Goal: Find specific page/section: Find specific page/section

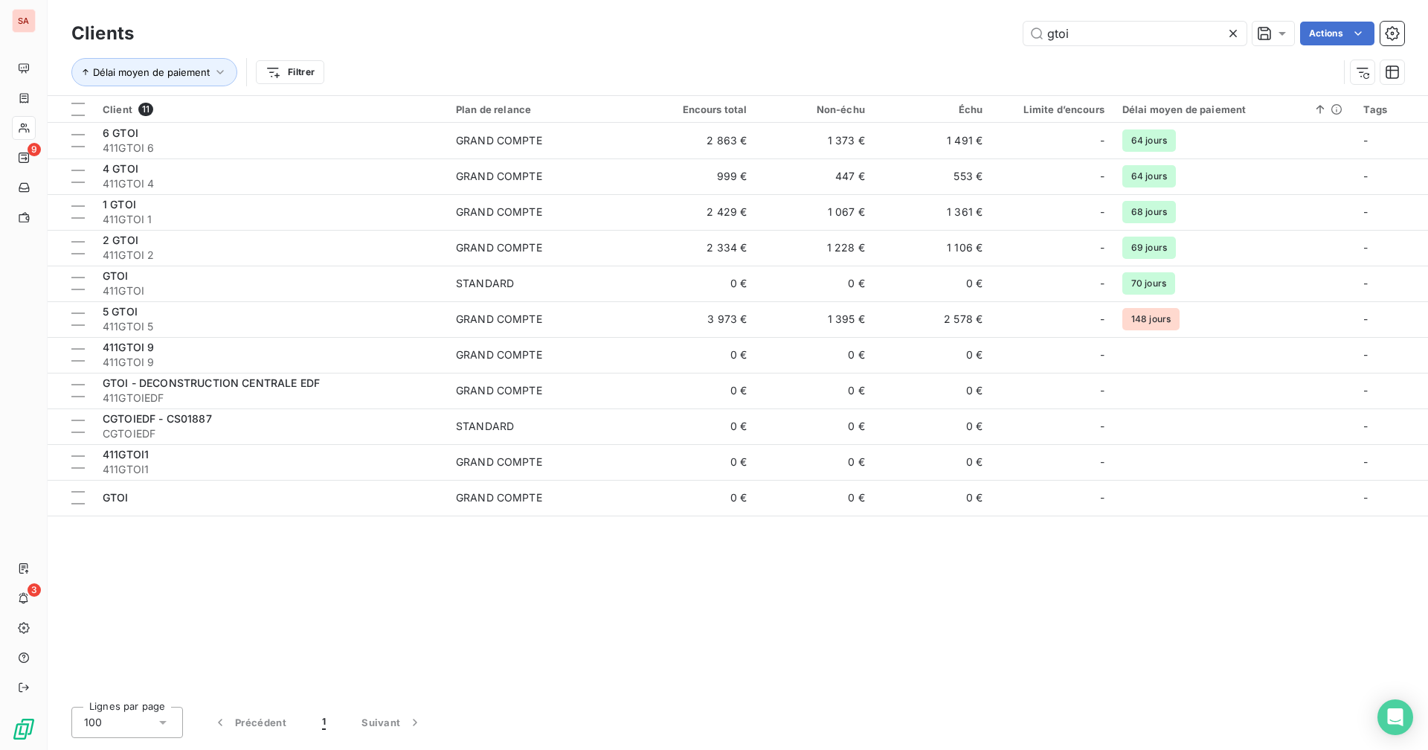
drag, startPoint x: 1079, startPoint y: 33, endPoint x: 1016, endPoint y: 33, distance: 63.2
click at [1016, 33] on div "gtoi Actions" at bounding box center [778, 34] width 1252 height 24
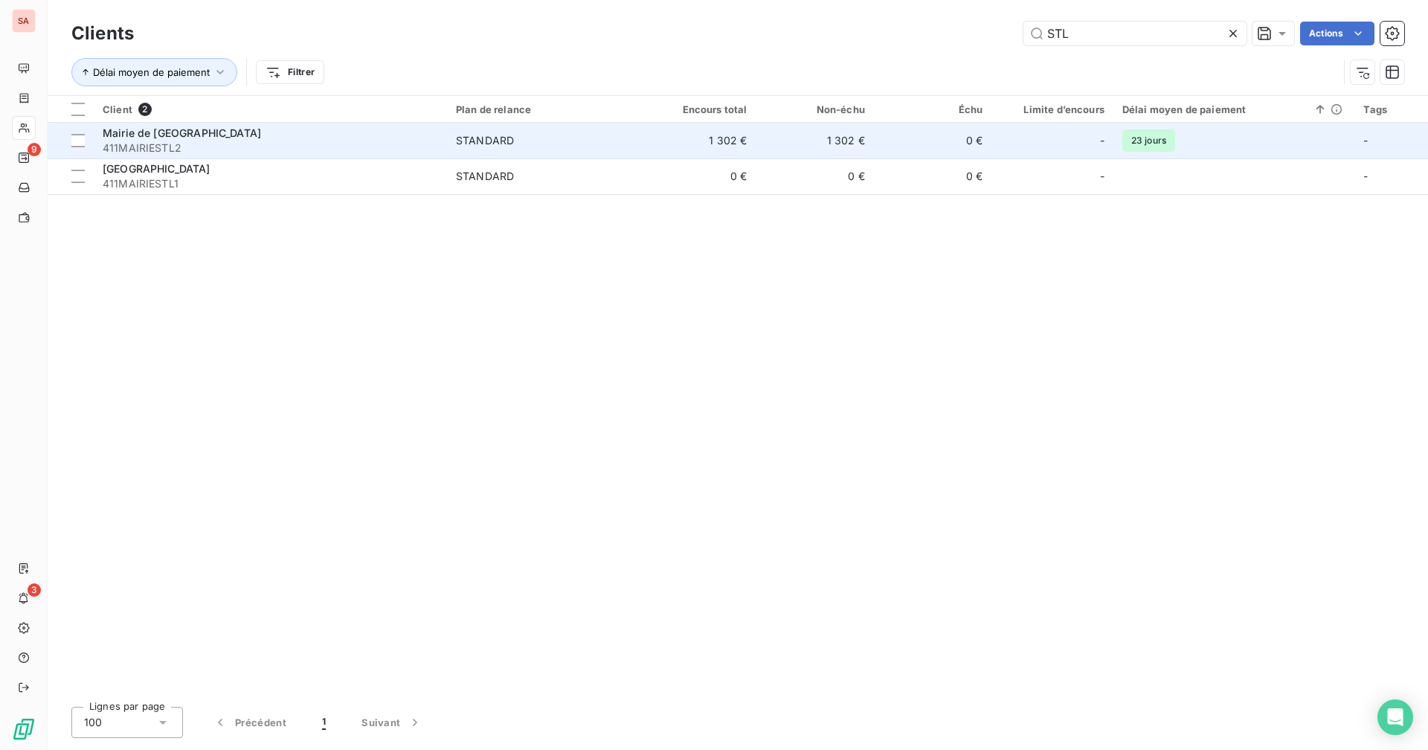
type input "STL"
click at [833, 151] on td "1 302 €" at bounding box center [814, 141] width 117 height 36
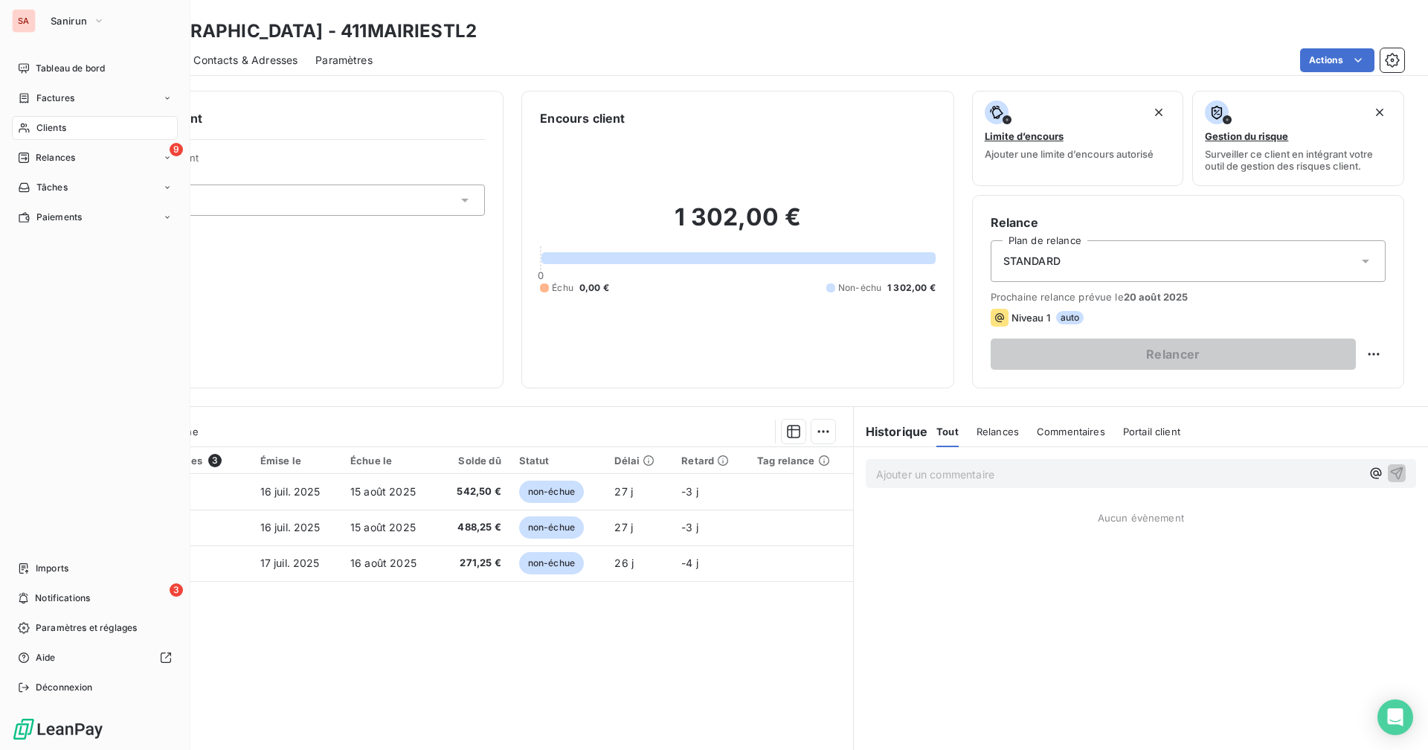
click at [44, 126] on span "Clients" at bounding box center [51, 127] width 30 height 13
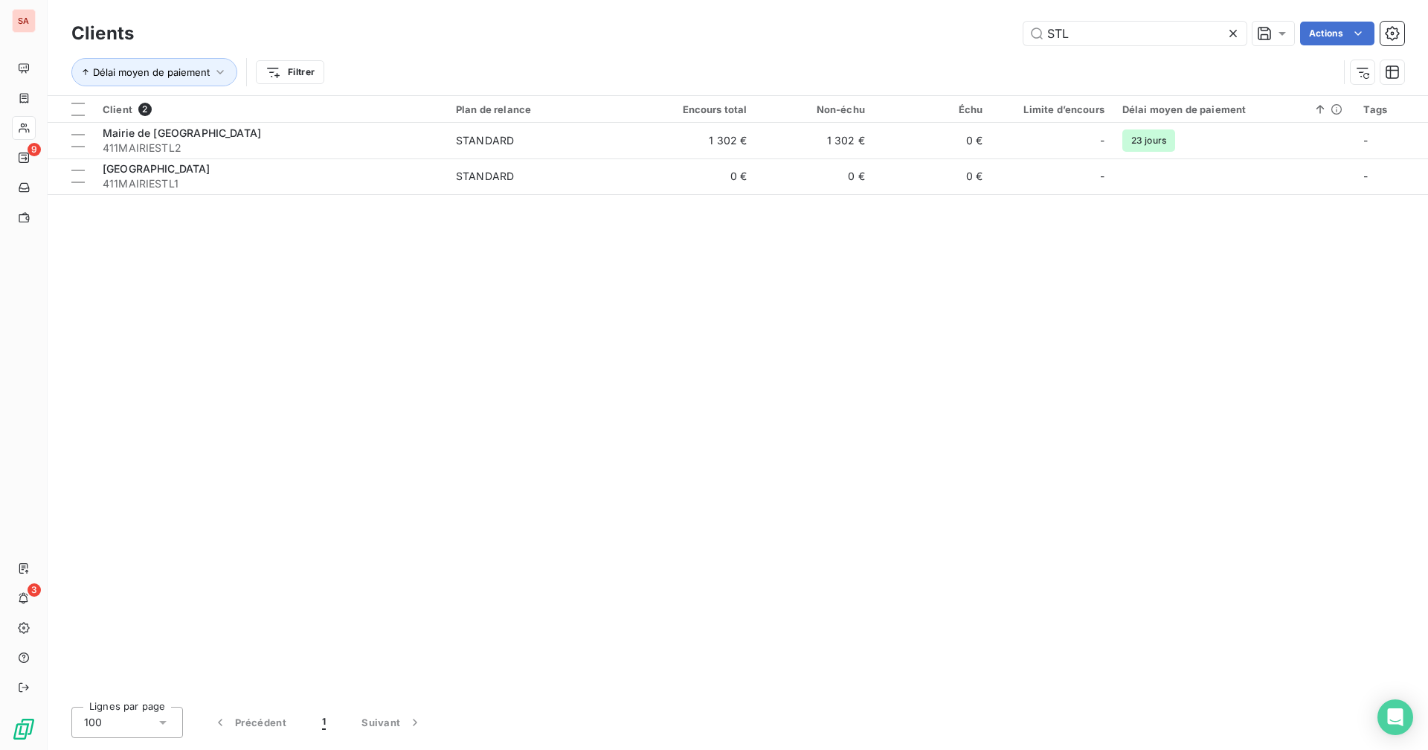
drag, startPoint x: 1085, startPoint y: 36, endPoint x: 1016, endPoint y: 40, distance: 69.3
click at [1016, 40] on div "STL Actions" at bounding box center [778, 34] width 1252 height 24
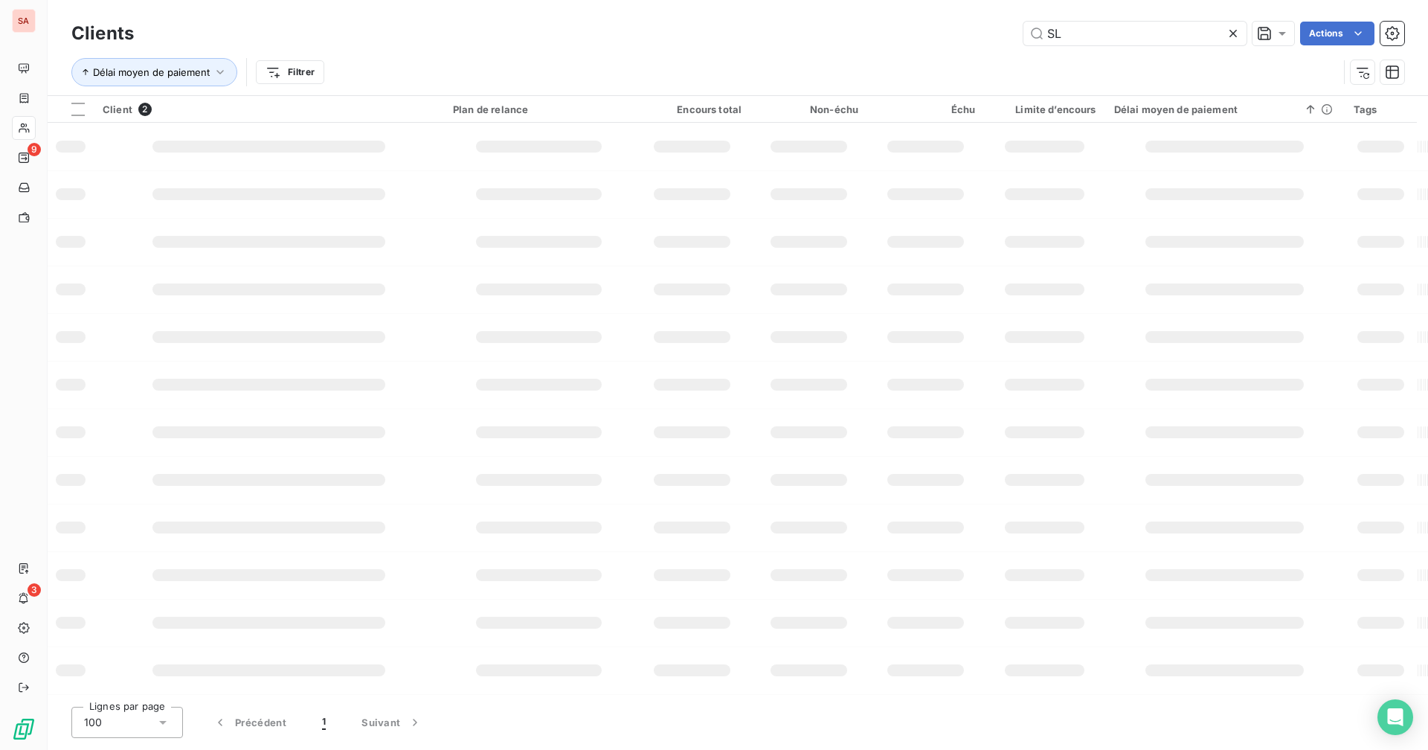
type input "SLT"
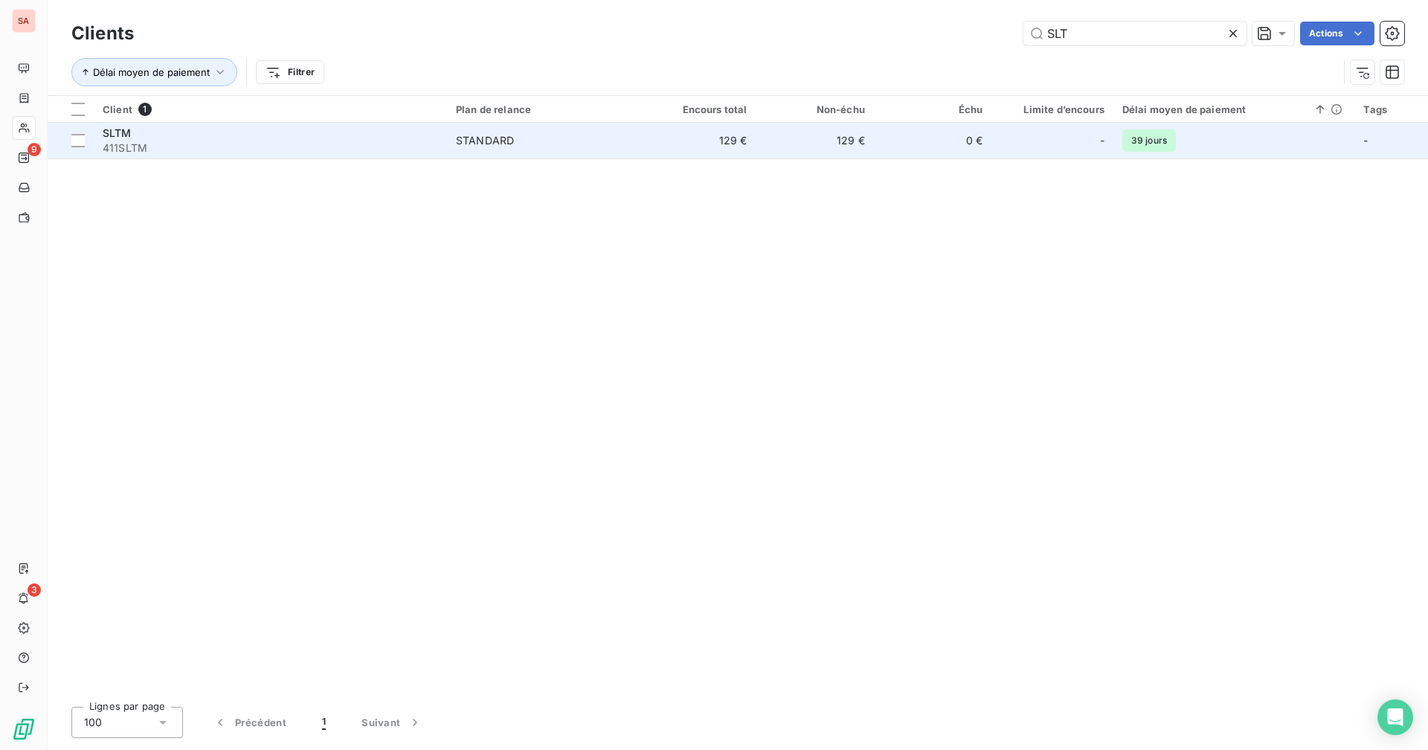
click at [818, 148] on td "129 €" at bounding box center [814, 141] width 117 height 36
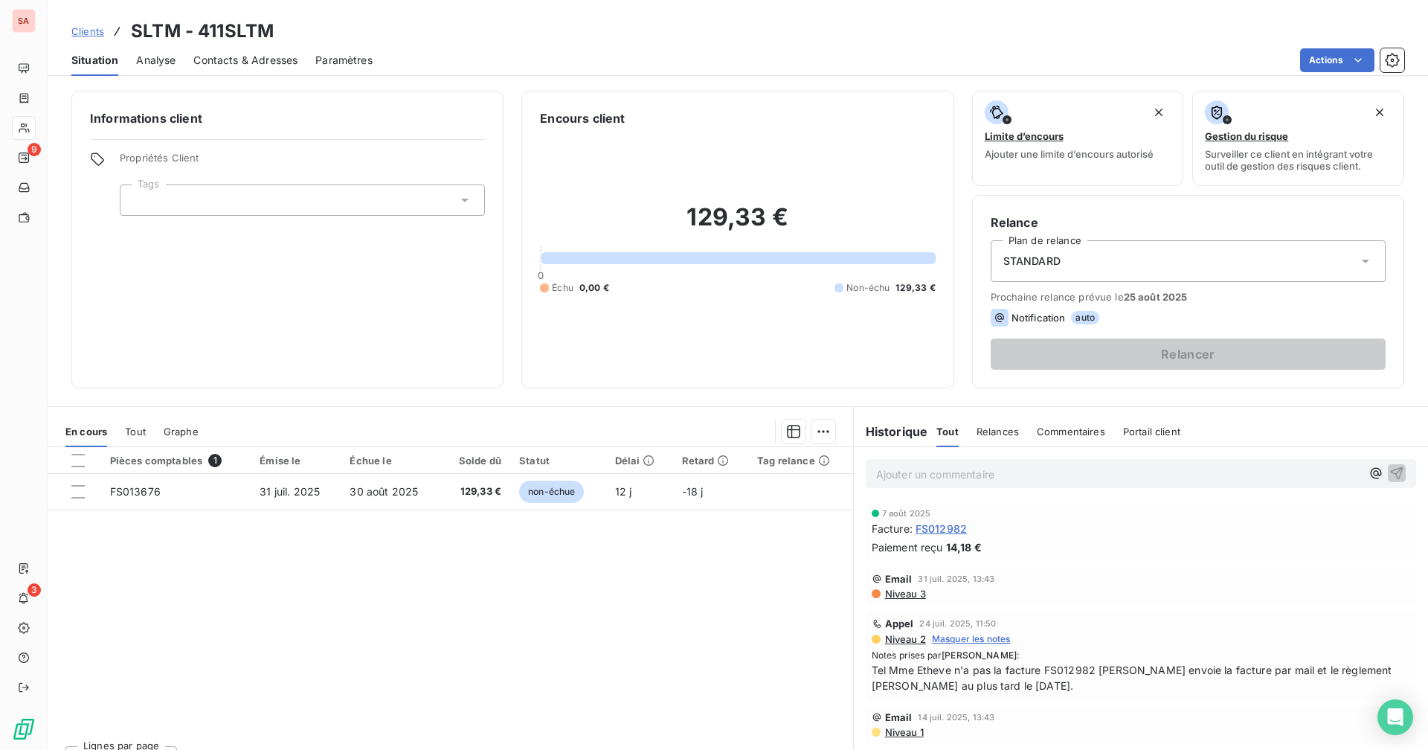
click at [32, 123] on div at bounding box center [24, 128] width 24 height 24
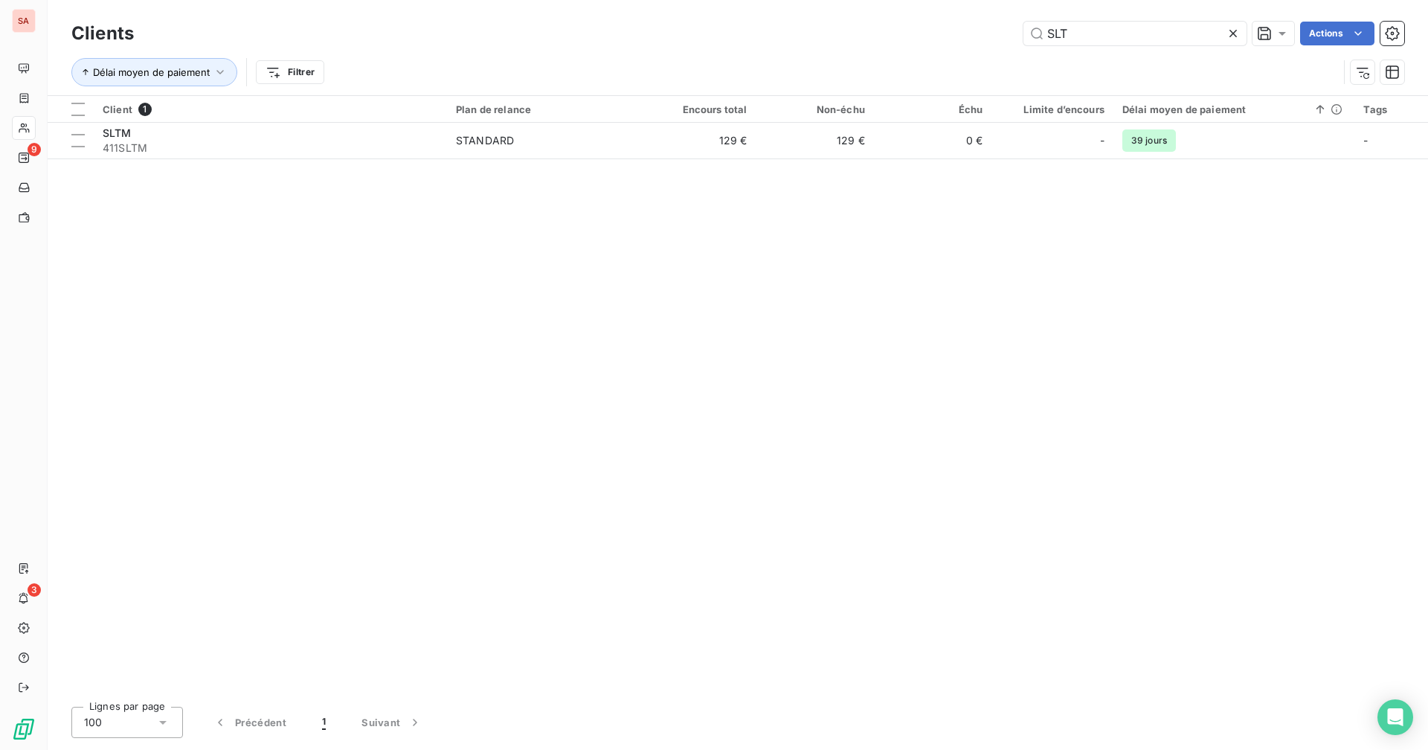
drag, startPoint x: 1082, startPoint y: 28, endPoint x: 993, endPoint y: 31, distance: 88.5
click at [993, 31] on div "SLT Actions" at bounding box center [778, 34] width 1252 height 24
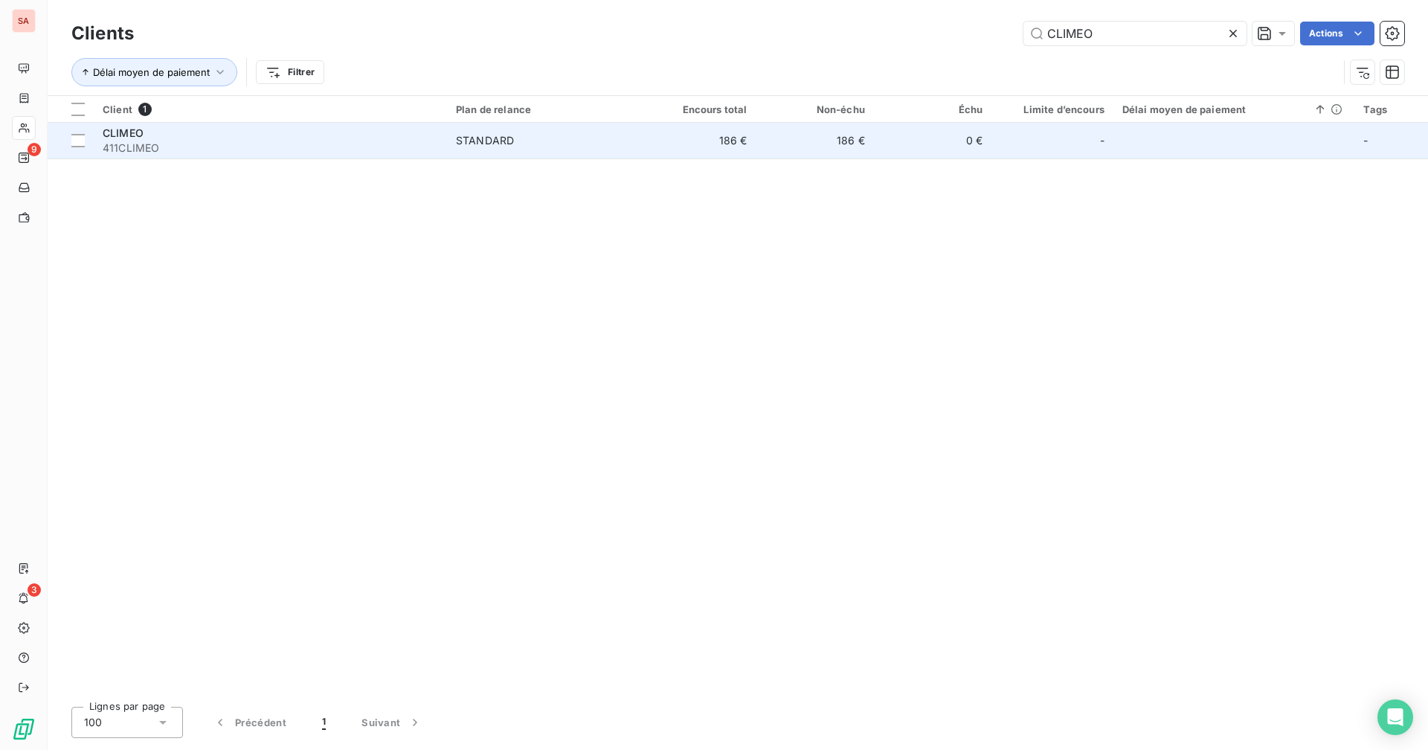
type input "CLIMEO"
click at [808, 152] on td "186 €" at bounding box center [814, 141] width 117 height 36
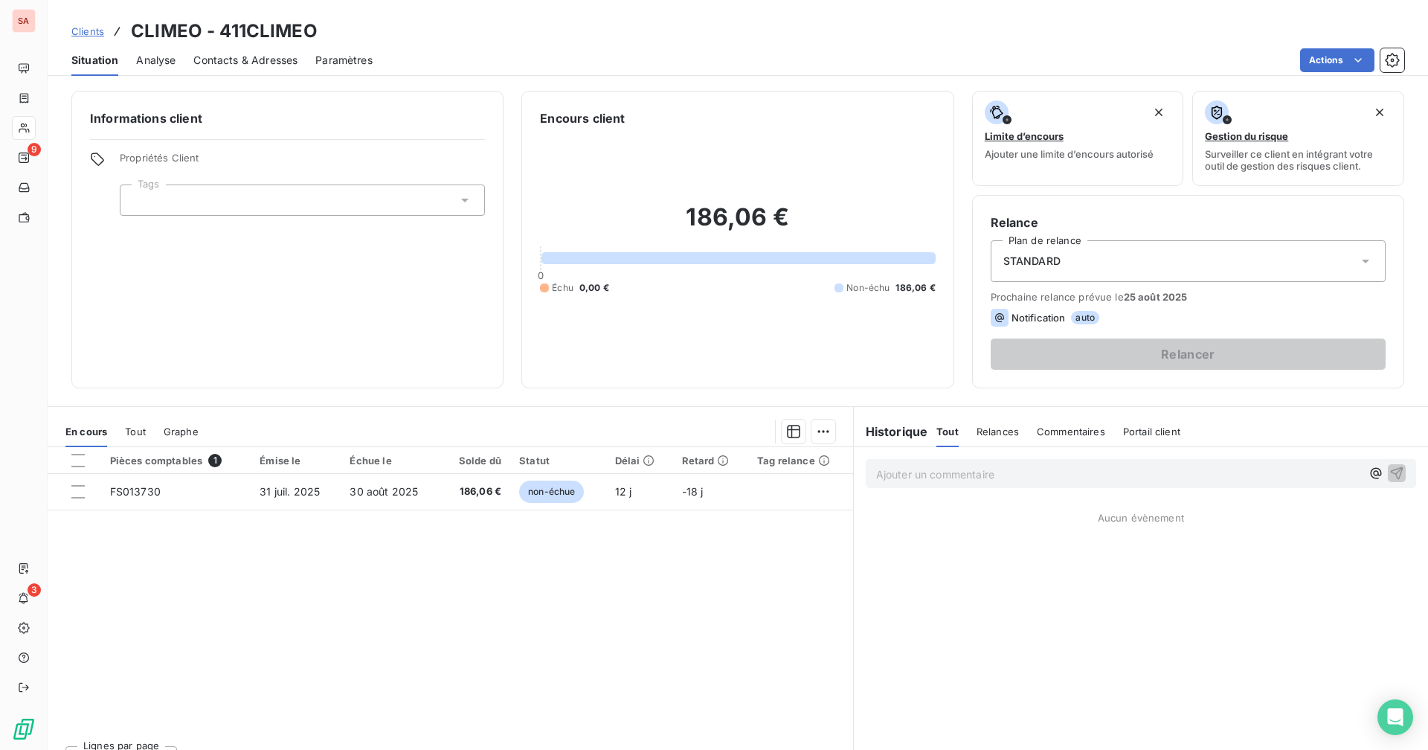
click at [31, 129] on div at bounding box center [24, 128] width 24 height 24
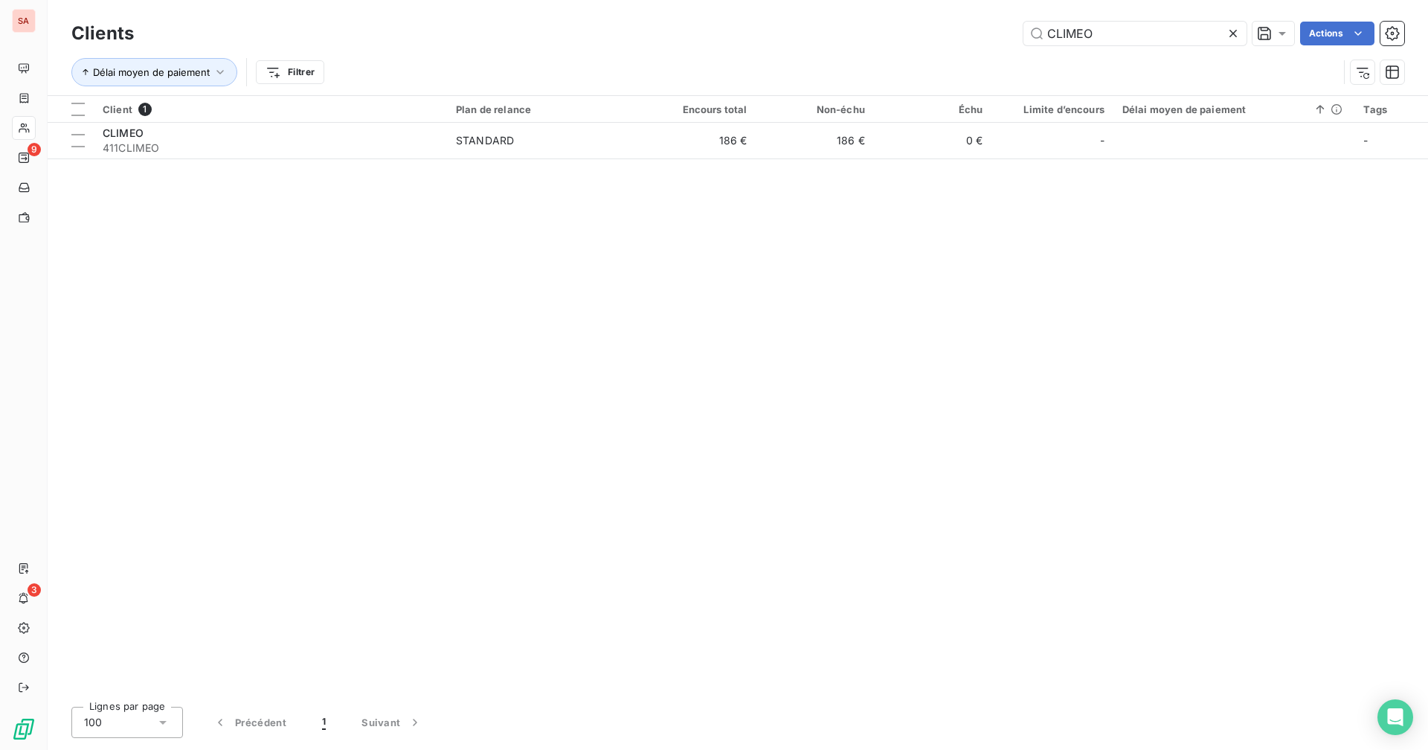
drag, startPoint x: 1135, startPoint y: 36, endPoint x: 993, endPoint y: 36, distance: 141.3
click at [993, 36] on div "CLIMEO Actions" at bounding box center [778, 34] width 1252 height 24
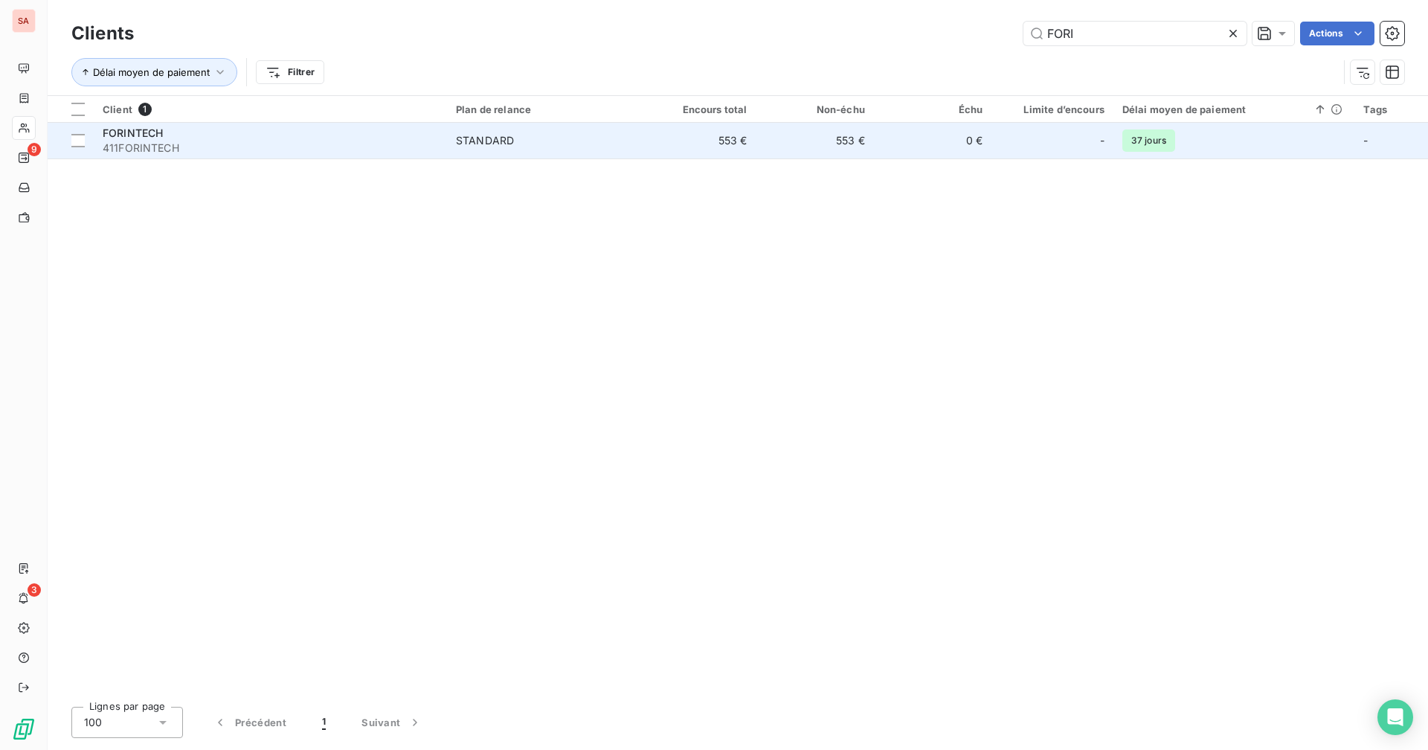
type input "FORI"
click at [767, 132] on td "553 €" at bounding box center [814, 141] width 117 height 36
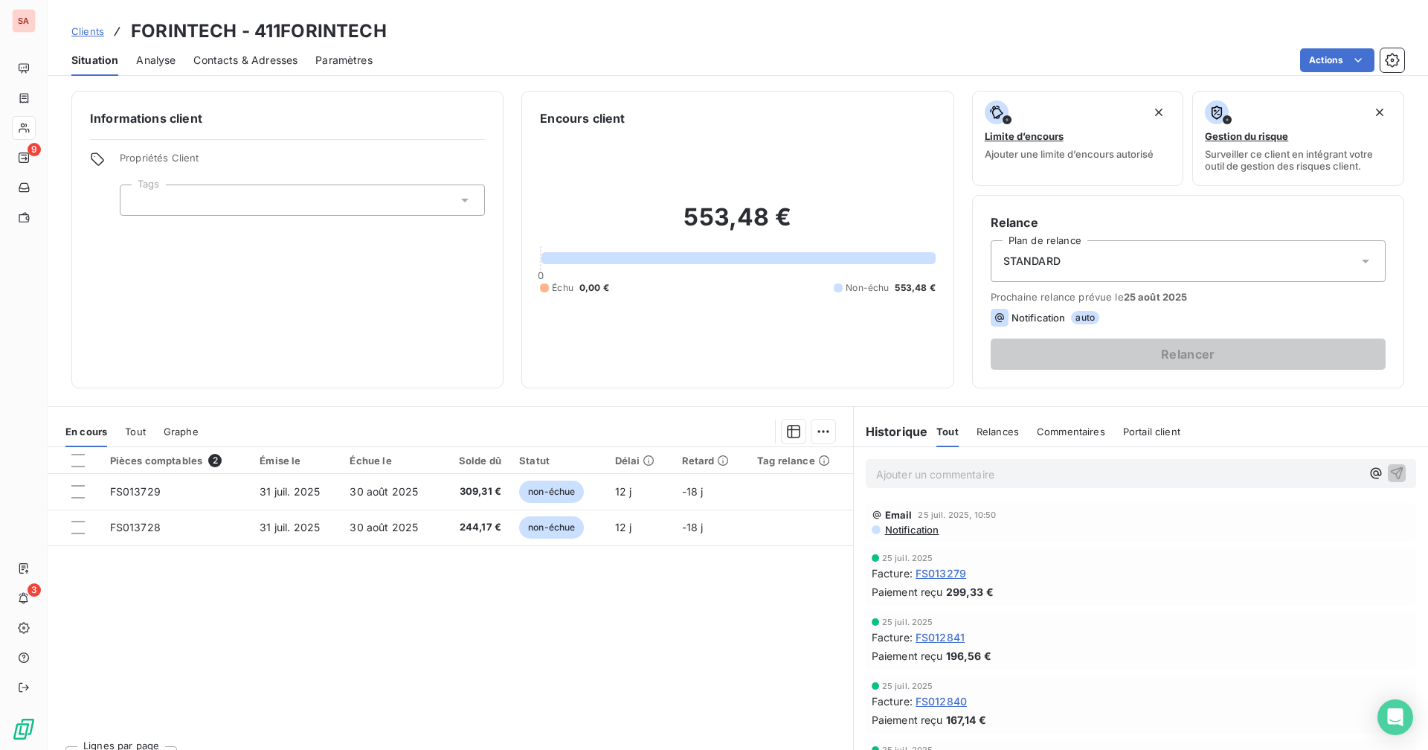
click at [30, 135] on div at bounding box center [24, 128] width 24 height 24
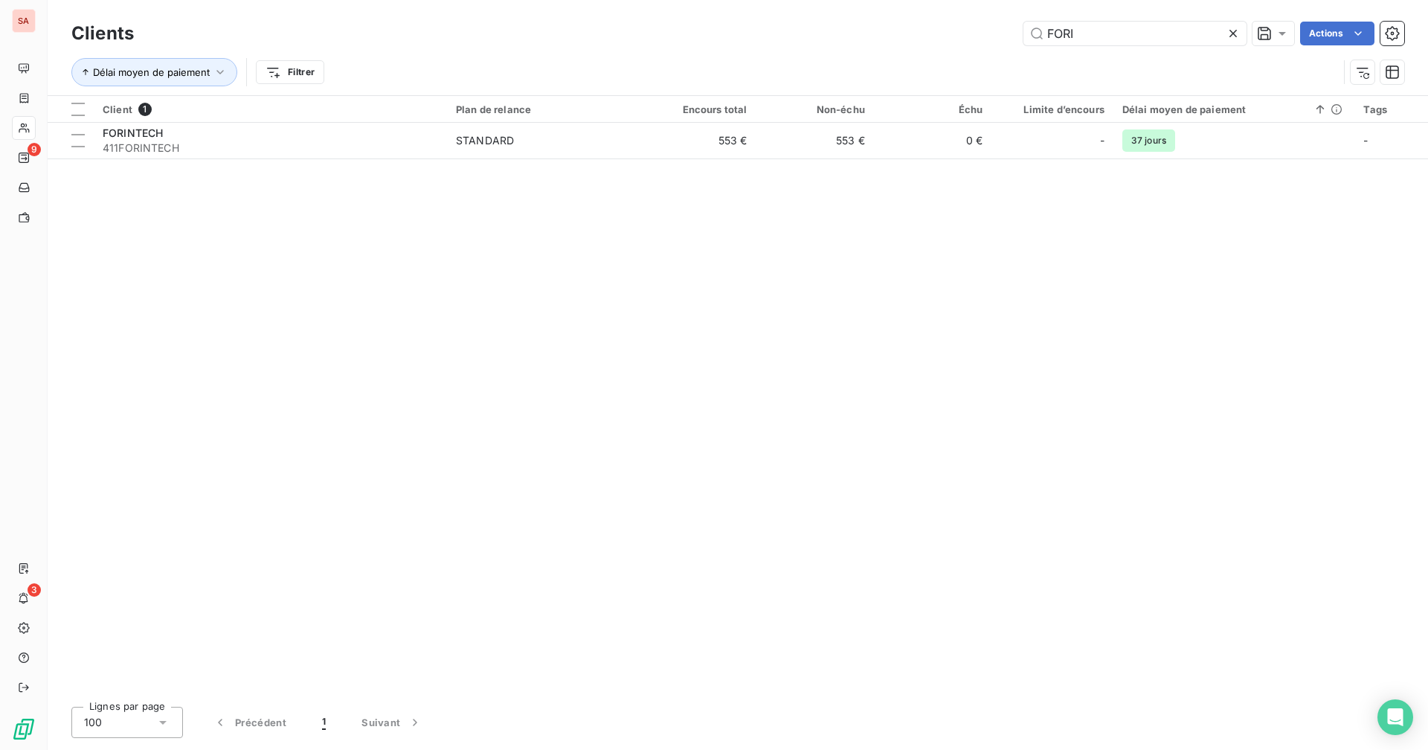
drag, startPoint x: 1048, startPoint y: 38, endPoint x: 1004, endPoint y: 36, distance: 43.9
click at [1004, 36] on div "FORI Actions" at bounding box center [778, 34] width 1252 height 24
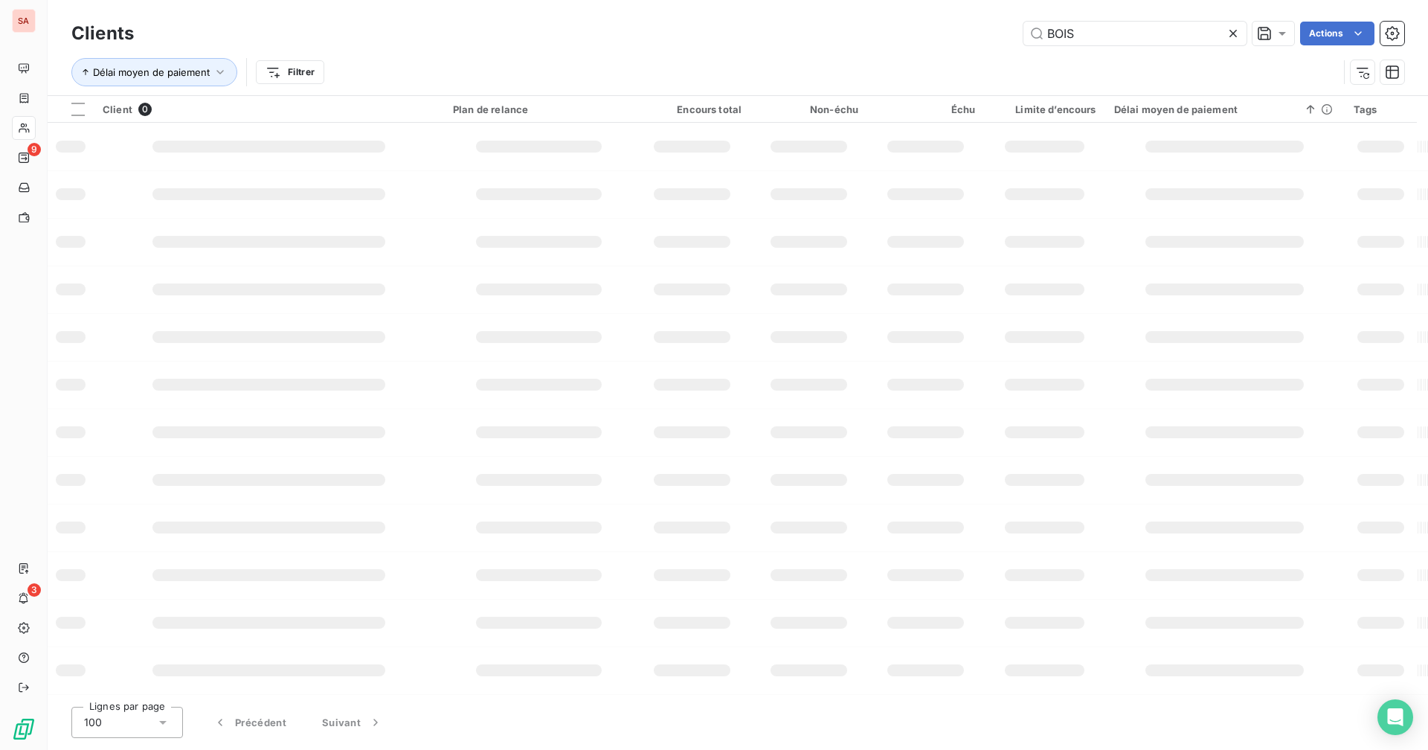
type input "BOIS"
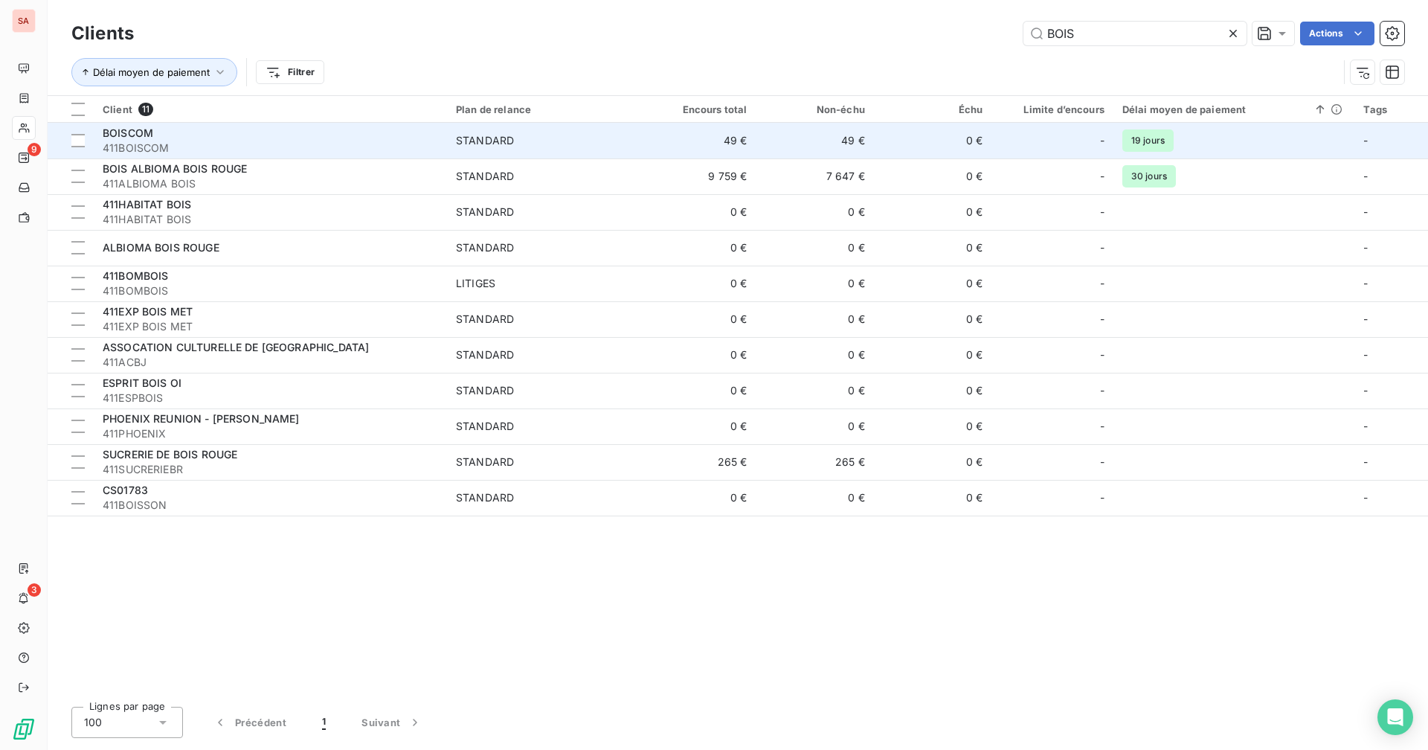
click at [739, 133] on td "49 €" at bounding box center [696, 141] width 117 height 36
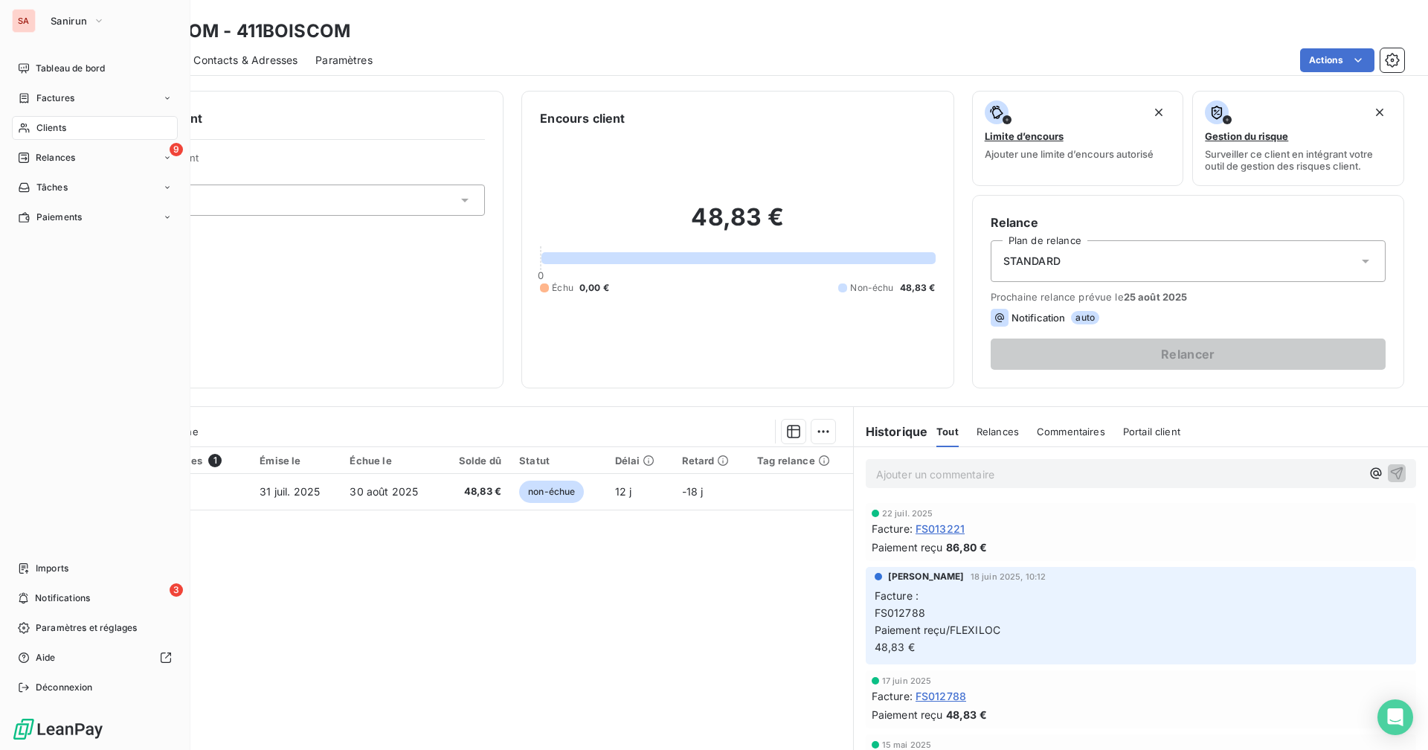
click at [74, 129] on div "Clients" at bounding box center [95, 128] width 166 height 24
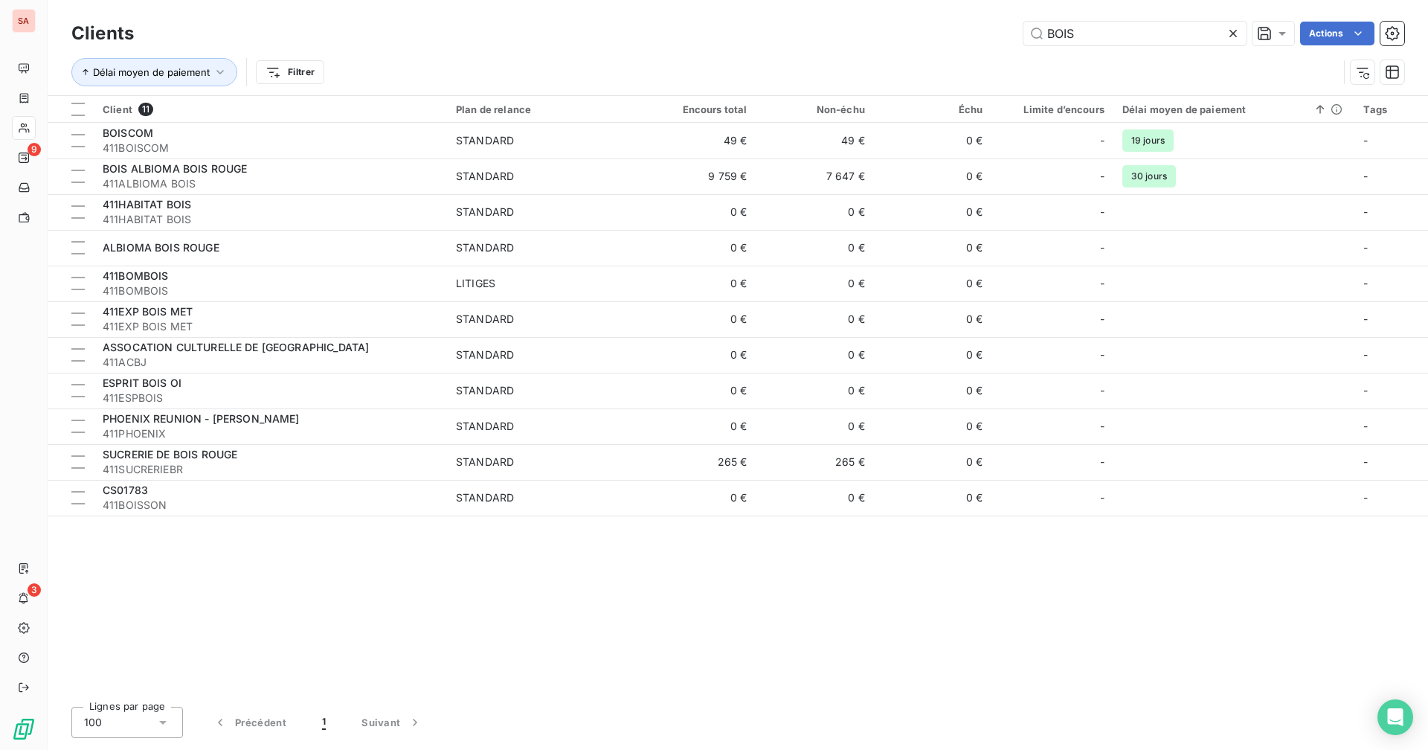
click at [1232, 31] on icon at bounding box center [1232, 33] width 15 height 15
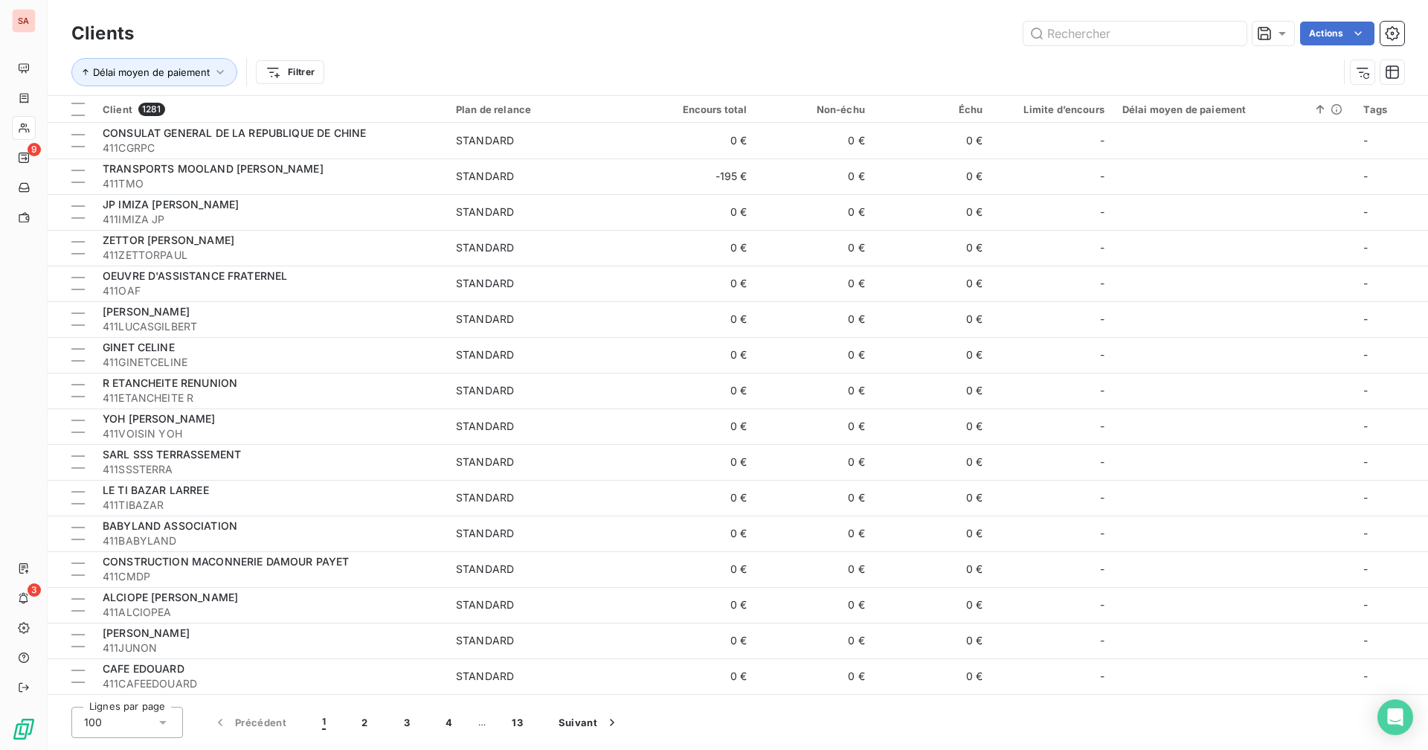
click at [590, 38] on div "Actions" at bounding box center [778, 34] width 1252 height 24
